Goal: Information Seeking & Learning: Learn about a topic

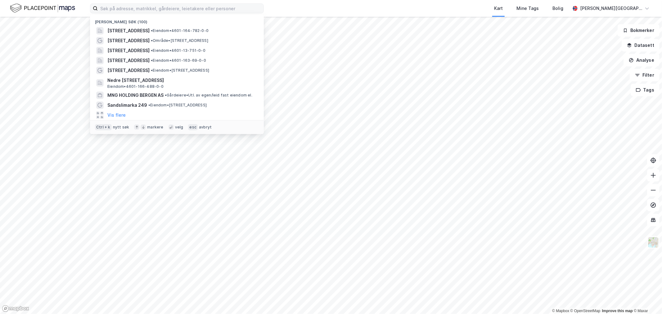
click at [138, 8] on input at bounding box center [181, 8] width 166 height 9
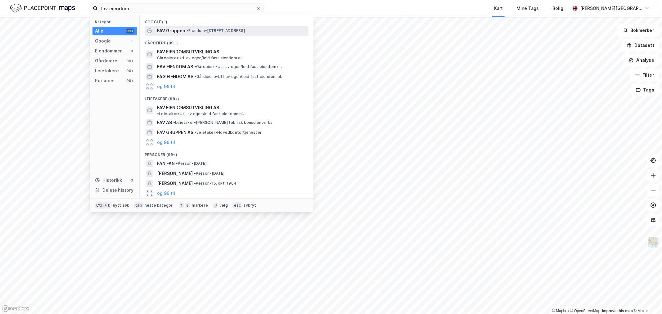
click at [168, 30] on span "FAV Gruppen" at bounding box center [171, 30] width 28 height 7
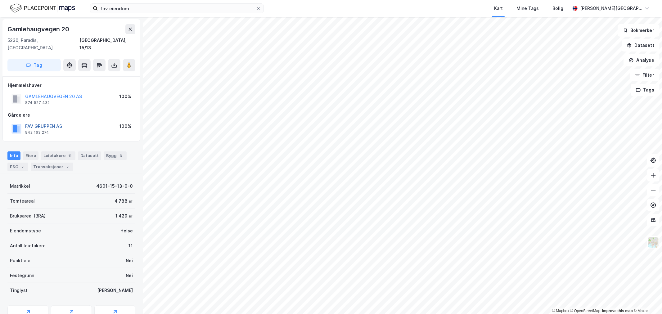
click at [0, 0] on button "FAV GRUPPEN AS" at bounding box center [0, 0] width 0 height 0
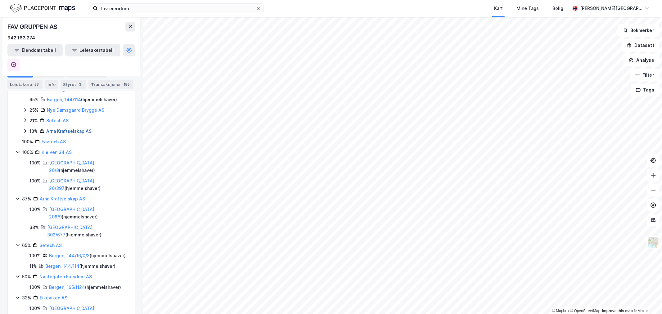
scroll to position [327, 0]
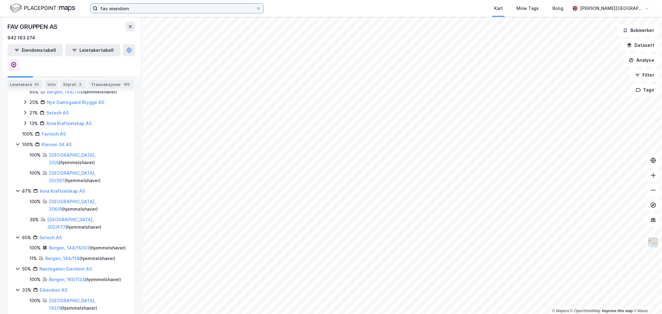
click at [121, 9] on input "fav eiendom" at bounding box center [177, 8] width 158 height 9
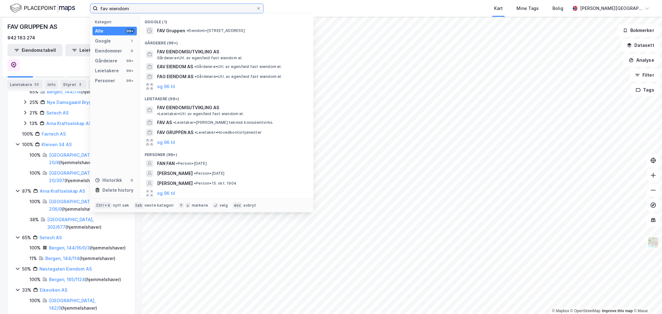
click at [121, 9] on input "fav eiendom" at bounding box center [177, 8] width 158 height 9
paste input "[PERSON_NAME]"
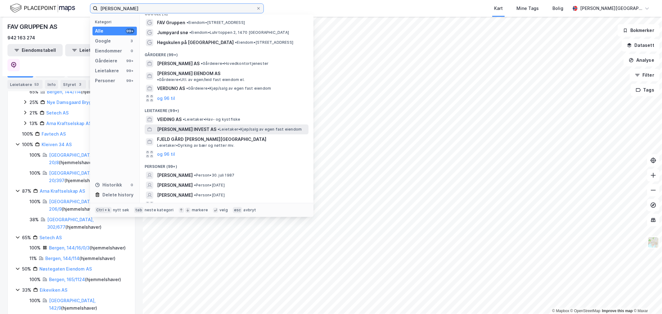
scroll to position [10, 0]
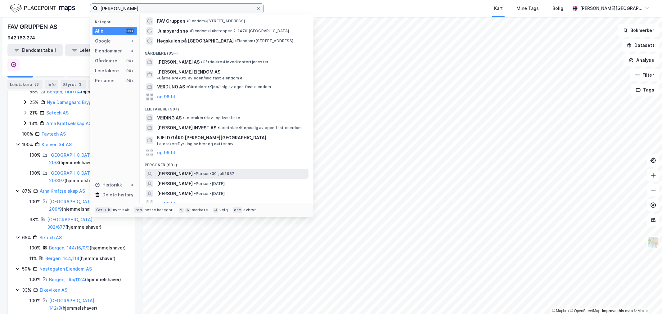
type input "[PERSON_NAME]"
click at [191, 170] on span "[PERSON_NAME]" at bounding box center [175, 173] width 36 height 7
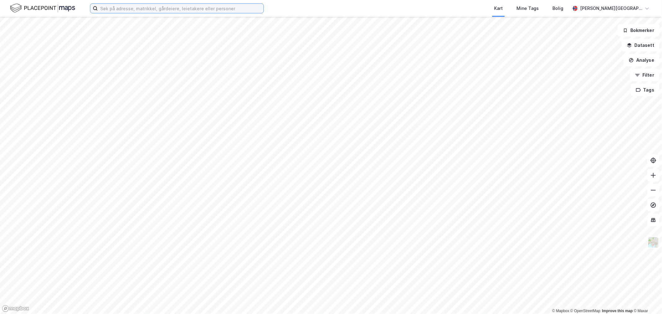
click at [113, 7] on input at bounding box center [181, 8] width 166 height 9
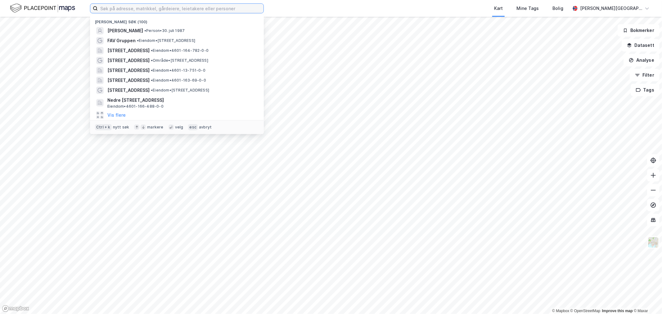
paste input "[PERSON_NAME]"
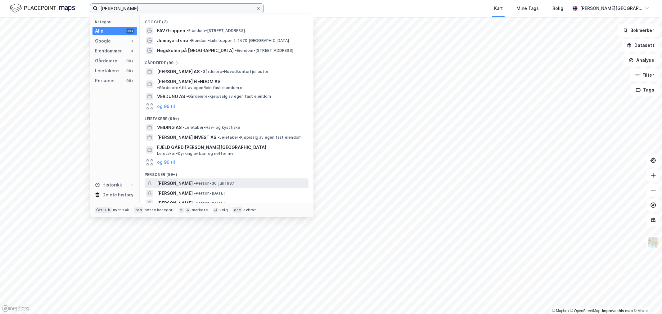
type input "[PERSON_NAME]"
click at [182, 180] on span "[PERSON_NAME]" at bounding box center [175, 183] width 36 height 7
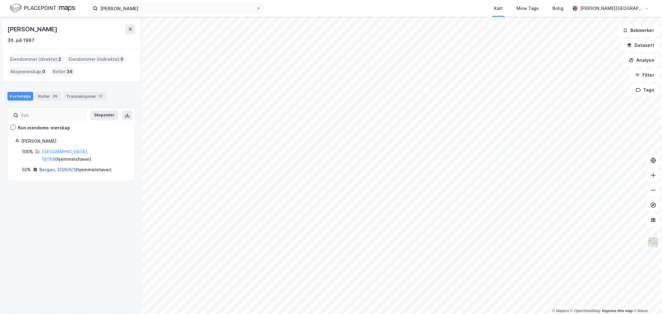
click at [51, 167] on link "Bergen, 20/6/0/3" at bounding box center [57, 169] width 36 height 5
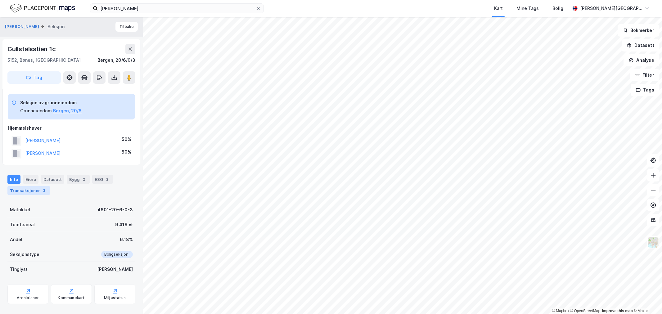
click at [42, 188] on div "3" at bounding box center [44, 190] width 6 height 6
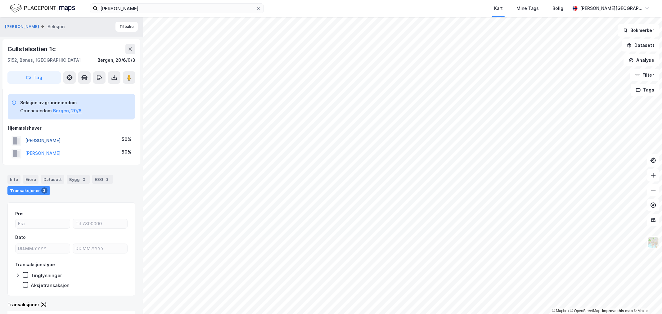
click at [0, 0] on button "[PERSON_NAME]" at bounding box center [0, 0] width 0 height 0
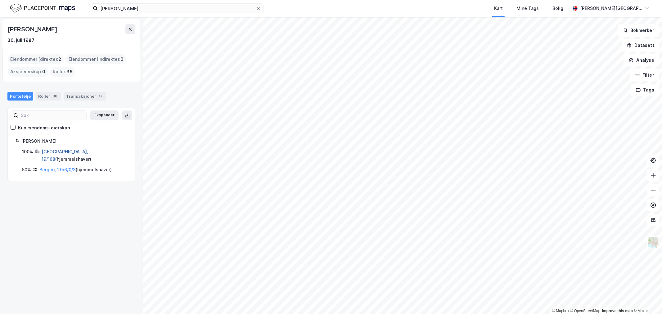
click at [62, 153] on link "[GEOGRAPHIC_DATA], 19/168" at bounding box center [65, 155] width 47 height 13
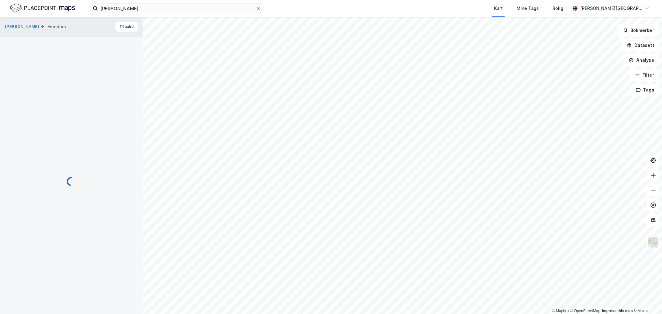
scroll to position [1, 0]
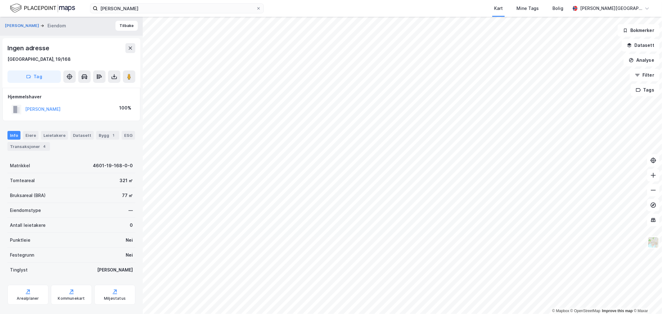
click at [52, 2] on div "[PERSON_NAME] Kart Mine Tags Bolig [PERSON_NAME][GEOGRAPHIC_DATA]" at bounding box center [331, 8] width 662 height 17
click at [49, 7] on img at bounding box center [42, 8] width 65 height 11
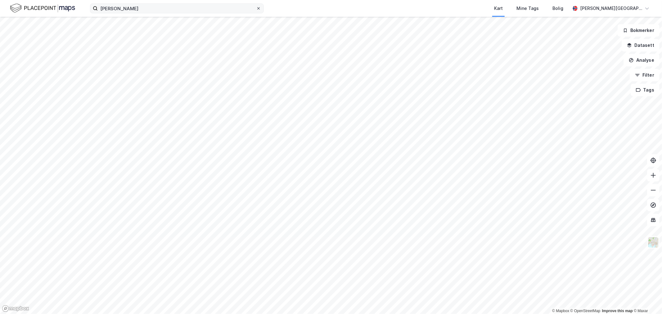
click at [258, 7] on icon at bounding box center [259, 9] width 4 height 4
click at [256, 7] on input "[PERSON_NAME]" at bounding box center [177, 8] width 158 height 9
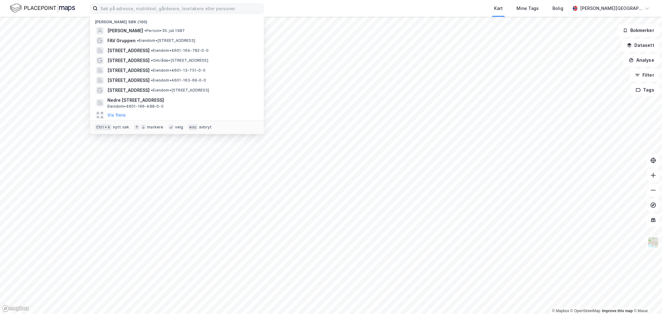
click at [59, 11] on img at bounding box center [42, 8] width 65 height 11
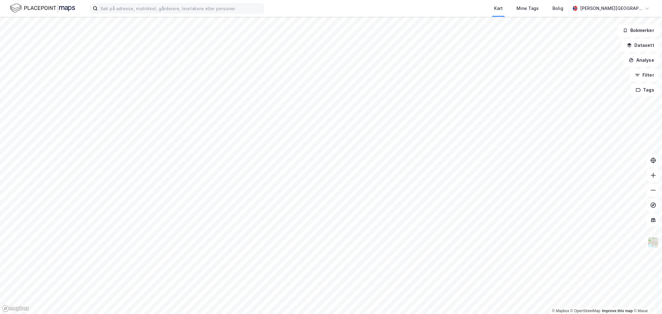
click at [17, 7] on img at bounding box center [42, 8] width 65 height 11
click at [60, 11] on img at bounding box center [42, 8] width 65 height 11
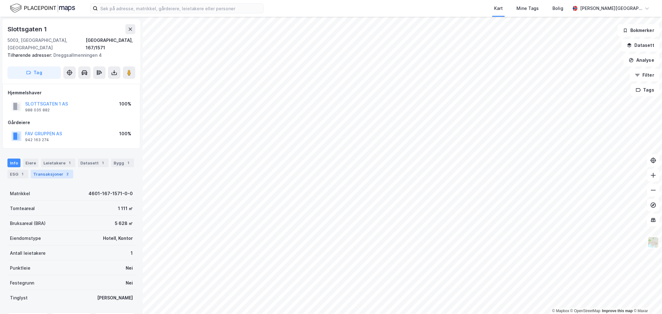
click at [58, 170] on div "Transaksjoner 2" at bounding box center [52, 174] width 43 height 9
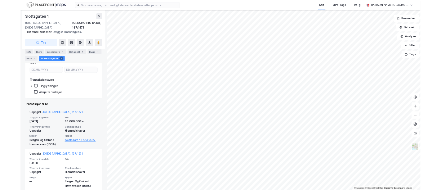
scroll to position [117, 0]
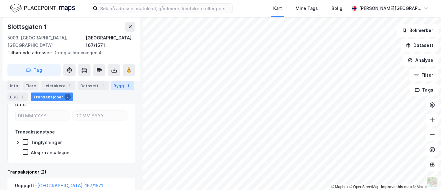
click at [111, 87] on div "Bygg 1" at bounding box center [122, 85] width 23 height 9
